Goal: Find contact information: Find contact information

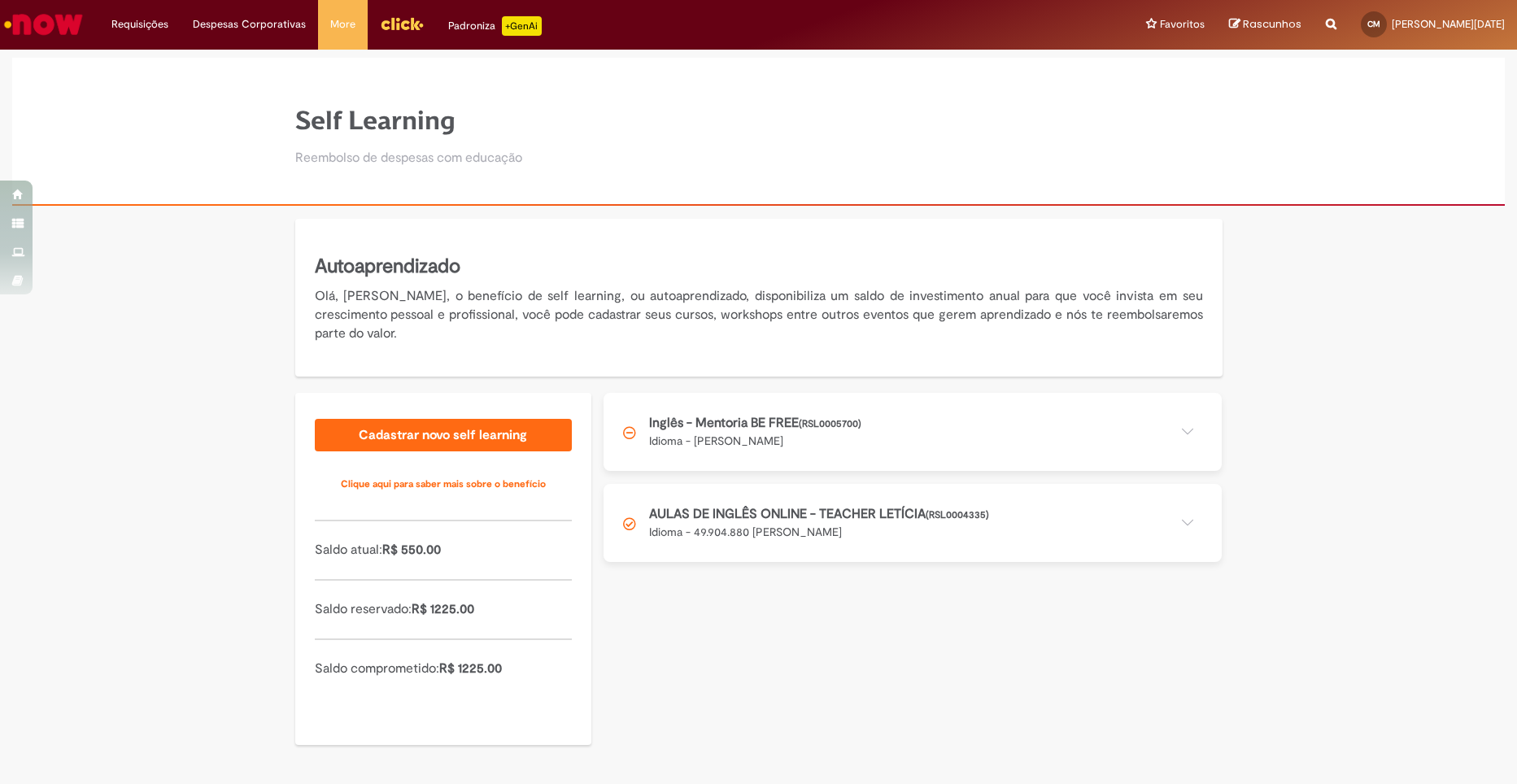
click at [1184, 426] on button at bounding box center [913, 431] width 619 height 78
click at [780, 443] on button at bounding box center [913, 431] width 619 height 78
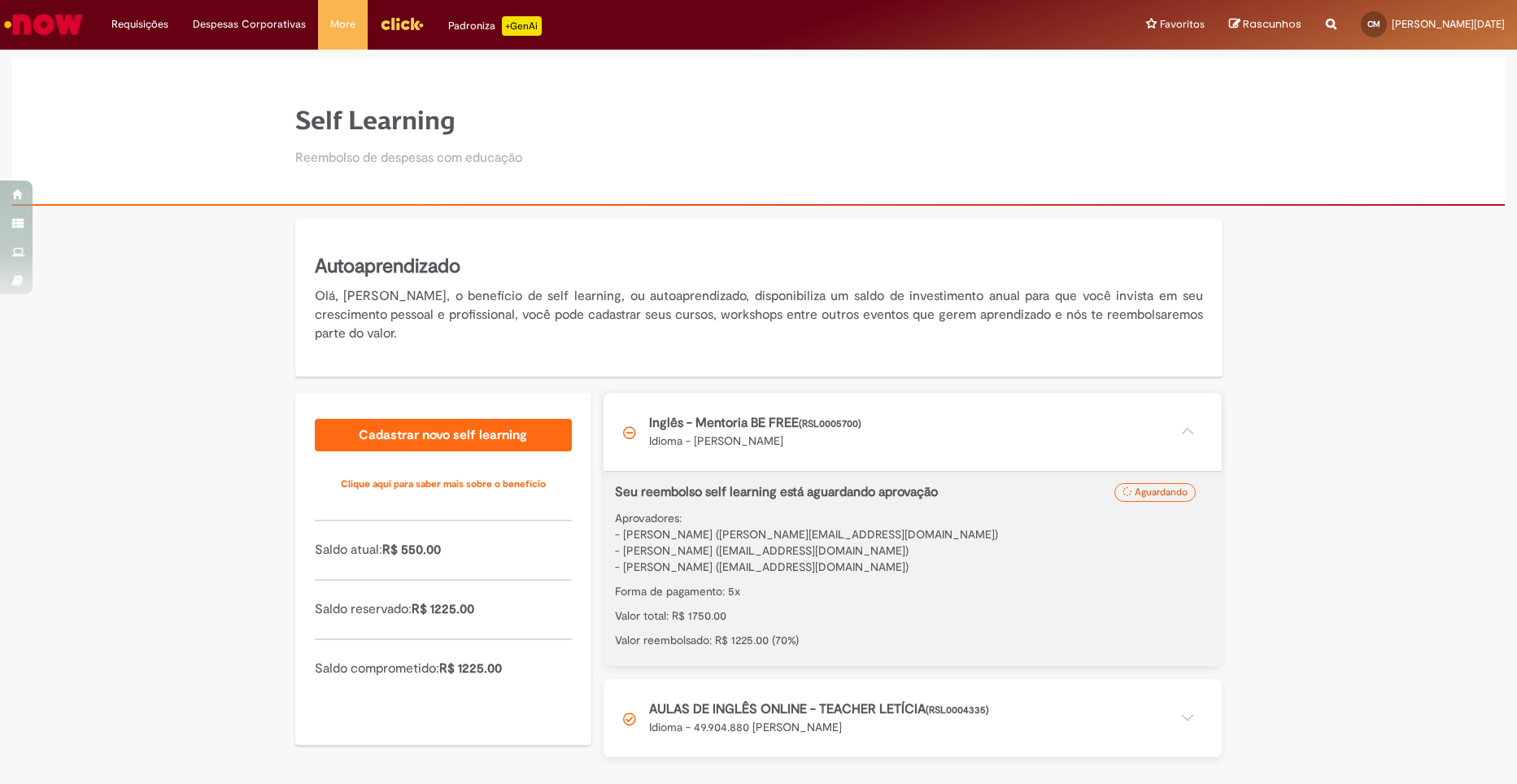
drag, startPoint x: 780, startPoint y: 566, endPoint x: 977, endPoint y: 568, distance: 197.0
click at [909, 568] on spam "- [PERSON_NAME] ([EMAIL_ADDRESS][DOMAIN_NAME])" at bounding box center [761, 567] width 294 height 15
copy spam "leticia.boaventura@ambevtech.com.br"
drag, startPoint x: 622, startPoint y: 532, endPoint x: 776, endPoint y: 539, distance: 154.2
click at [776, 539] on spam "- [PERSON_NAME] ([PERSON_NAME][EMAIL_ADDRESS][DOMAIN_NAME])" at bounding box center [806, 534] width 383 height 15
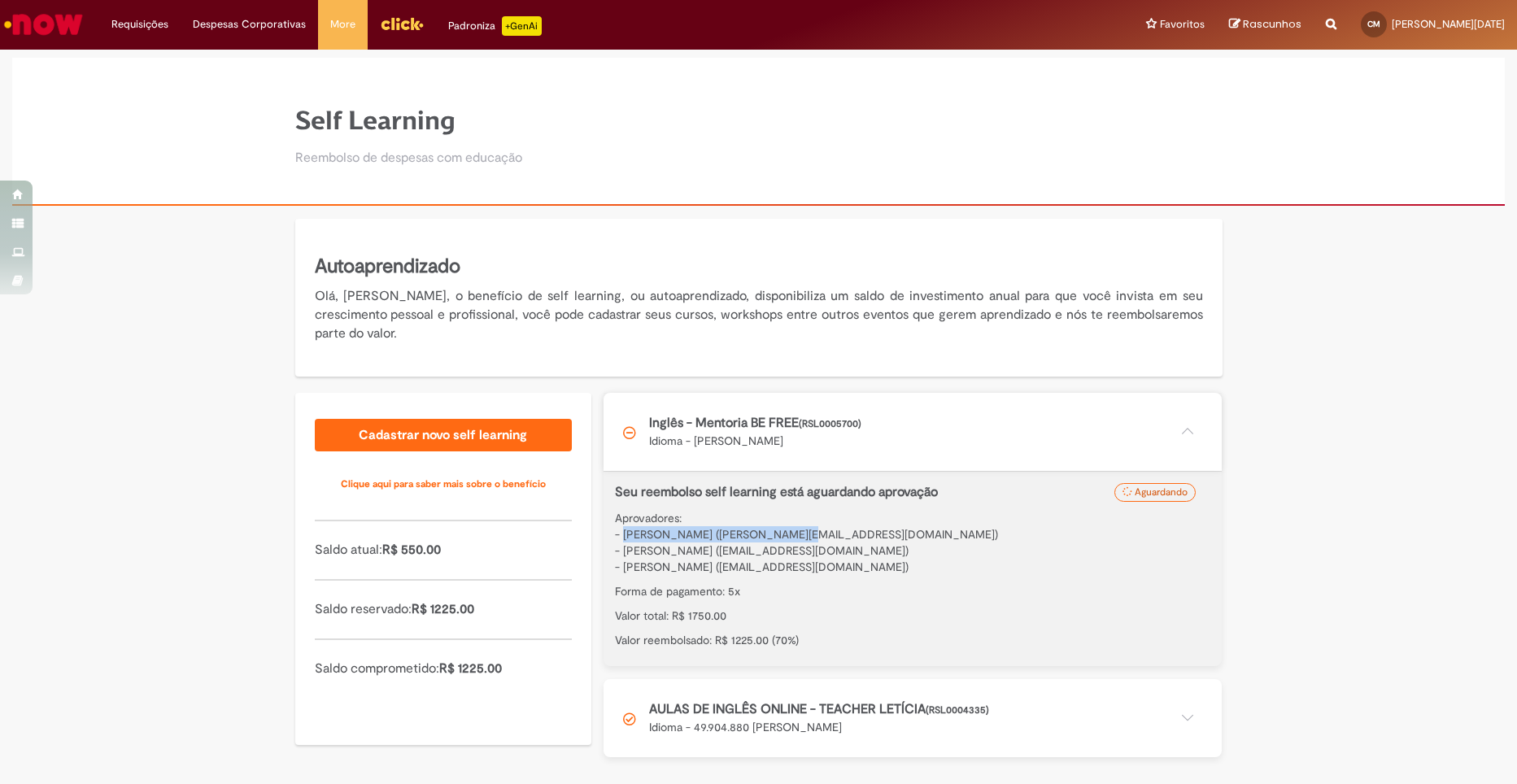
copy spam "Juliana Lopes Da Silva Fragoso"
drag, startPoint x: 782, startPoint y: 532, endPoint x: 963, endPoint y: 537, distance: 181.1
click at [963, 537] on spam "- [PERSON_NAME] ([PERSON_NAME][EMAIL_ADDRESS][DOMAIN_NAME])" at bounding box center [806, 534] width 383 height 15
copy spam "juliana.fragoso@ambevtech.com.br"
click at [1014, 567] on p "Aprovadores: - Juliana Lopes Da Silva Fragoso (juliana.fragoso@ambevtech.com.br…" at bounding box center [912, 542] width 596 height 65
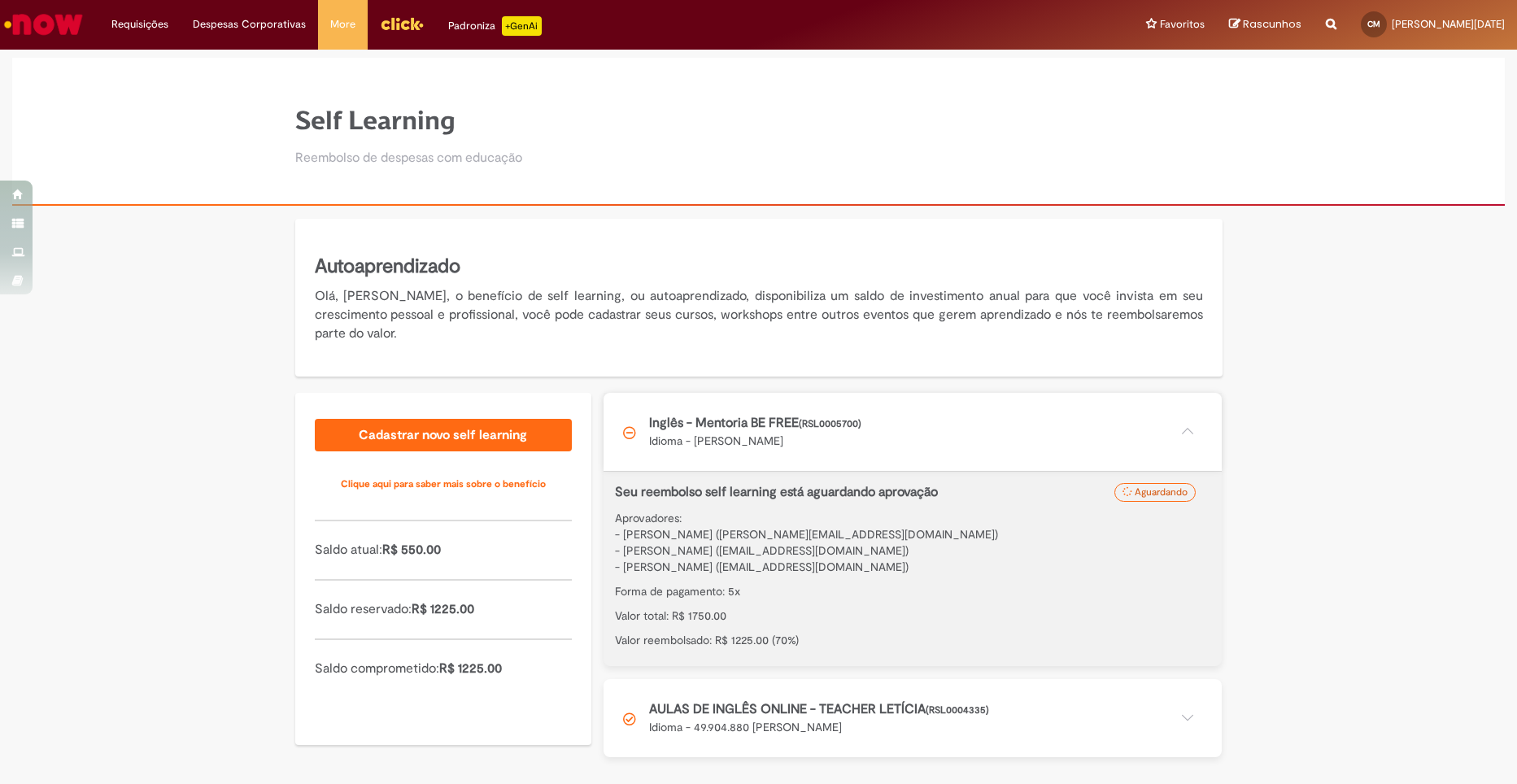
click at [950, 710] on button at bounding box center [913, 717] width 619 height 78
click at [817, 575] on p "Aprovadores: - Juliana Lopes Da Silva Fragoso (juliana.fragoso@ambevtech.com.br…" at bounding box center [912, 542] width 596 height 65
drag, startPoint x: 778, startPoint y: 533, endPoint x: 856, endPoint y: 532, distance: 78.0
click at [856, 532] on spam "- [PERSON_NAME] ([PERSON_NAME][EMAIL_ADDRESS][DOMAIN_NAME])" at bounding box center [806, 534] width 383 height 15
copy spam "juliana.fragoso"
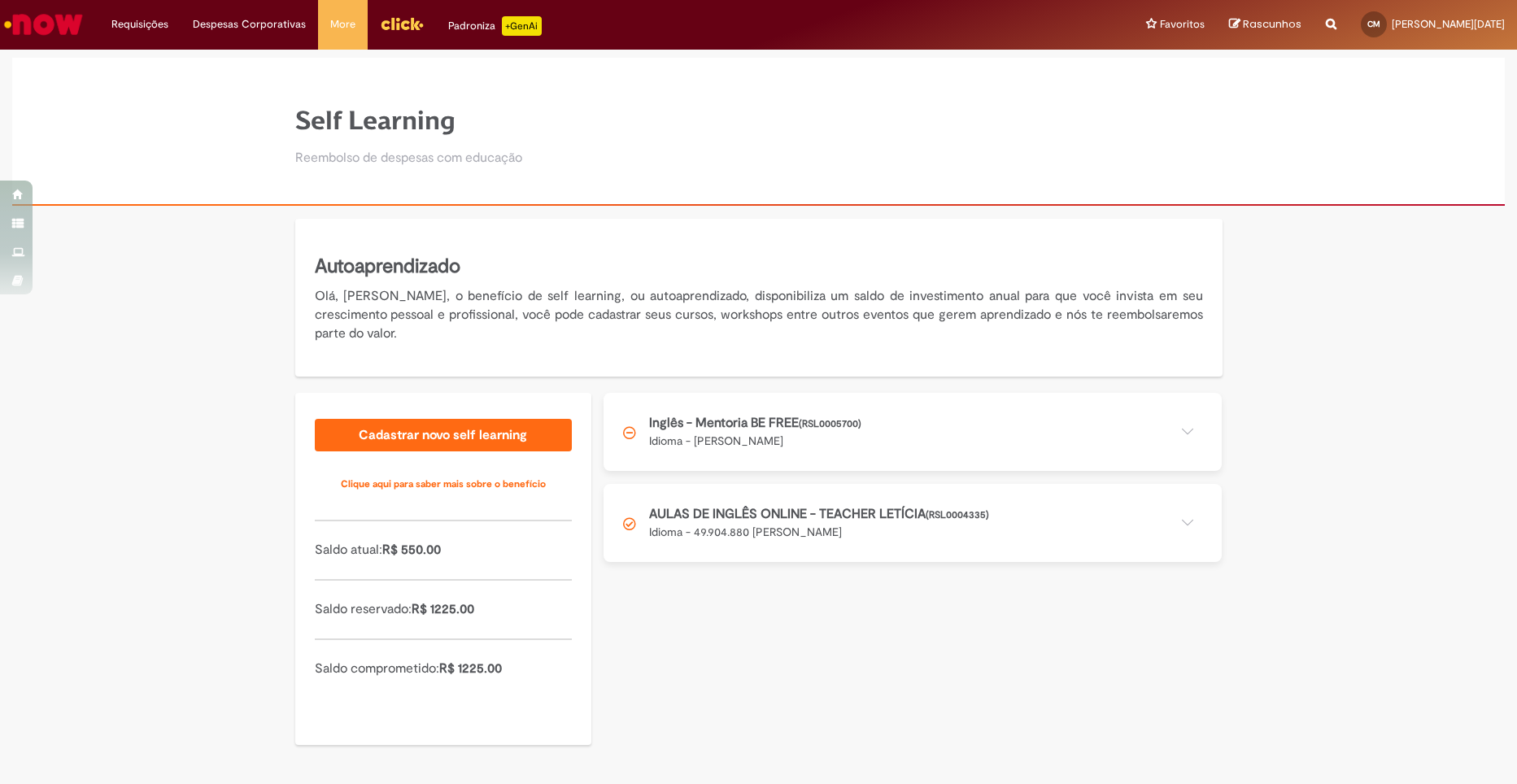
click at [758, 442] on button at bounding box center [913, 431] width 619 height 78
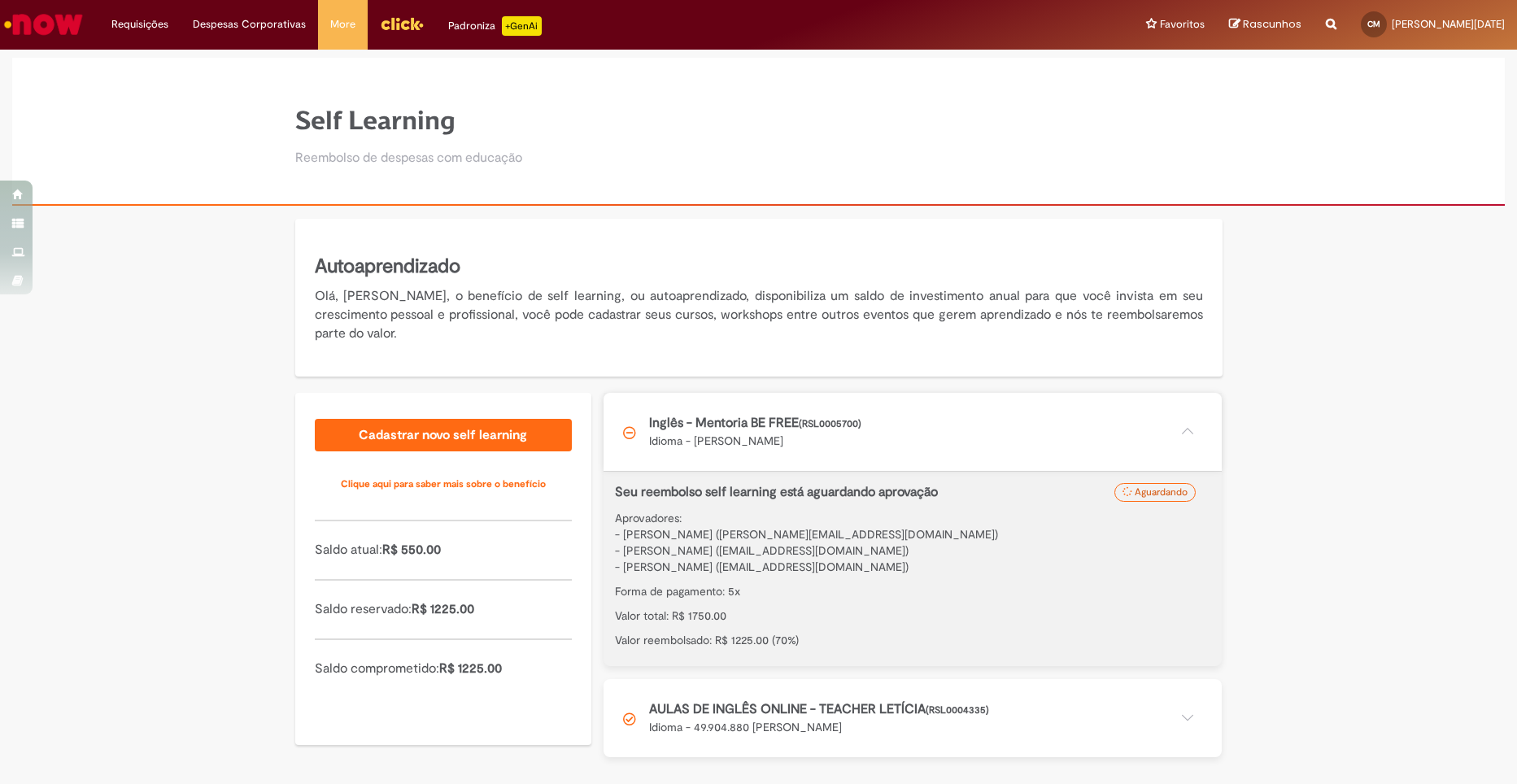
click at [756, 440] on button at bounding box center [913, 431] width 619 height 78
